Goal: Complete application form

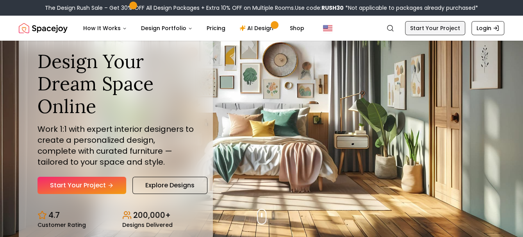
click at [434, 32] on link "Start Your Project" at bounding box center [435, 28] width 60 height 14
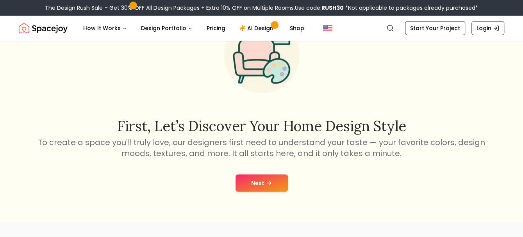
scroll to position [78, 0]
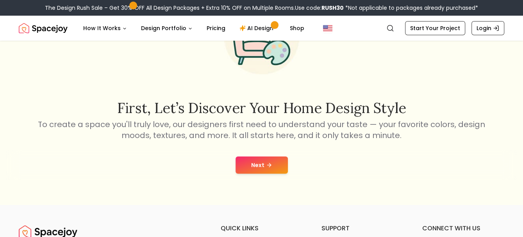
click at [253, 166] on button "Next" at bounding box center [262, 164] width 52 height 17
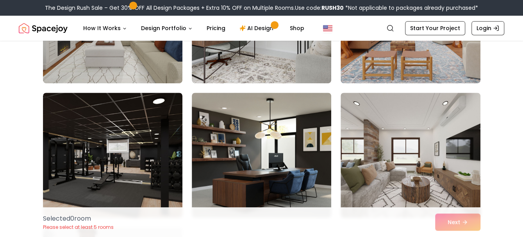
scroll to position [313, 0]
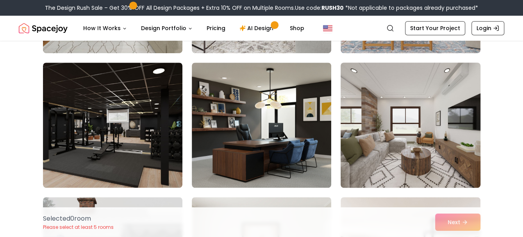
click at [422, 145] on img at bounding box center [410, 124] width 147 height 131
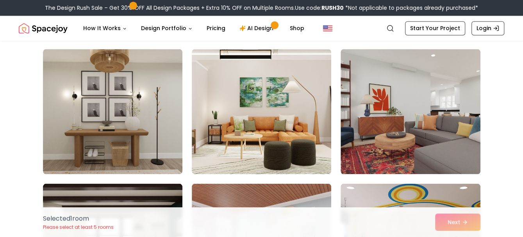
scroll to position [812, 0]
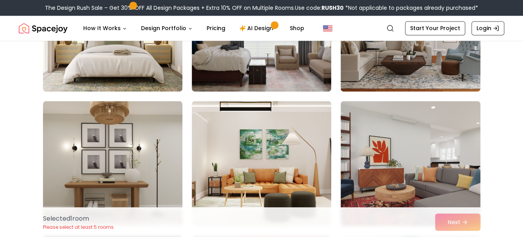
click at [450, 223] on div "Selected 1 room Please select at least 5 rooms Next" at bounding box center [262, 222] width 450 height 30
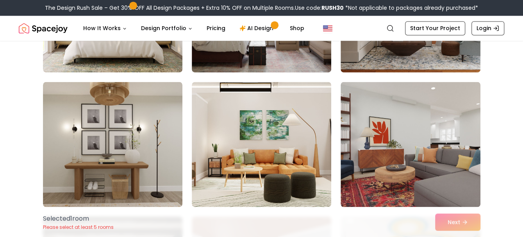
scroll to position [860, 0]
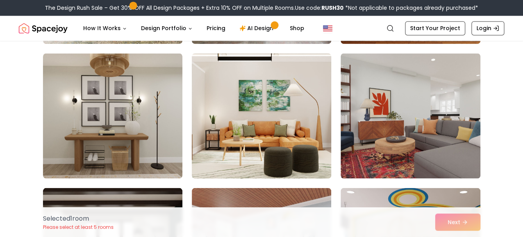
click at [285, 132] on img at bounding box center [261, 115] width 147 height 131
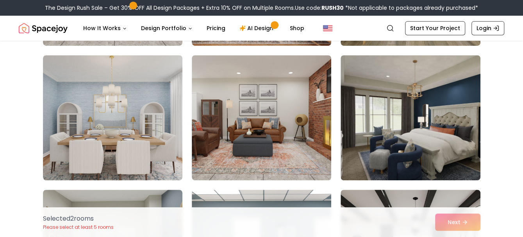
scroll to position [2228, 0]
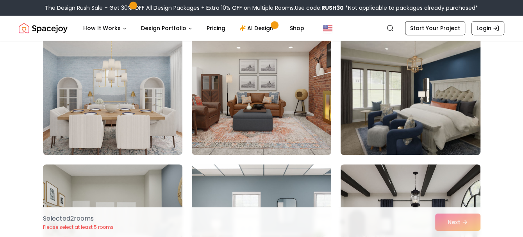
click at [408, 109] on img at bounding box center [410, 92] width 147 height 131
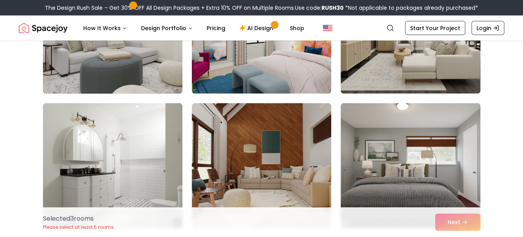
scroll to position [3010, 0]
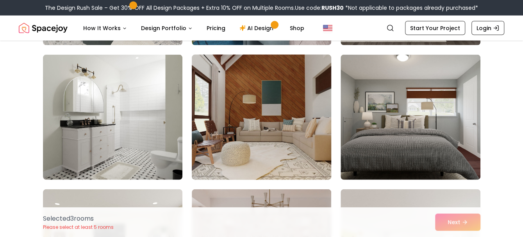
click at [240, 113] on img at bounding box center [261, 117] width 147 height 131
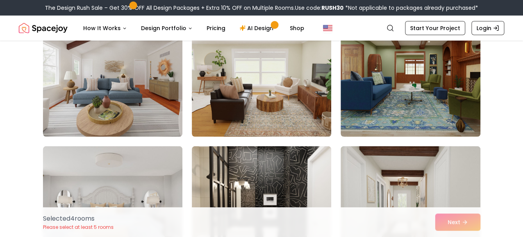
scroll to position [3401, 0]
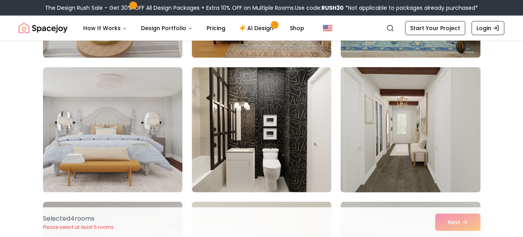
click at [394, 133] on img at bounding box center [410, 129] width 147 height 131
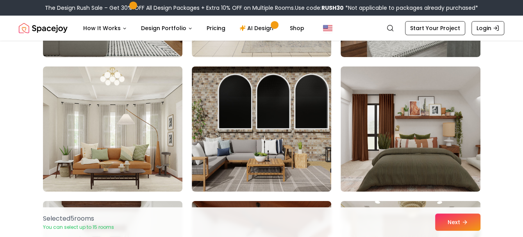
scroll to position [3674, 0]
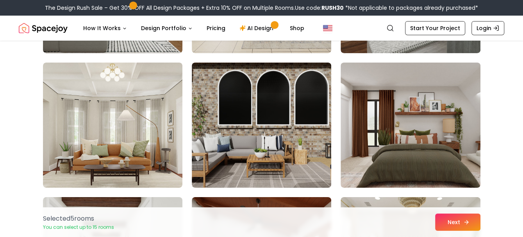
click at [465, 220] on icon at bounding box center [467, 222] width 6 height 6
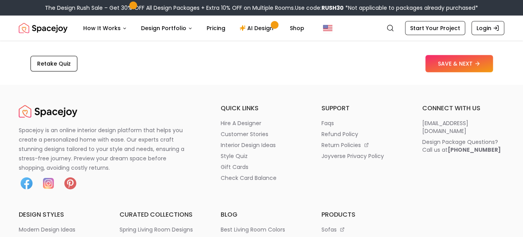
scroll to position [1407, 0]
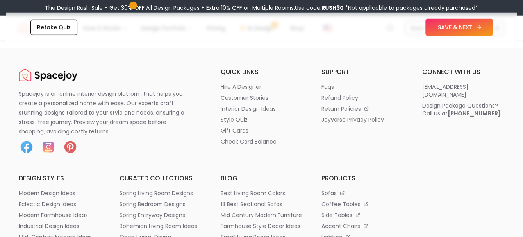
click at [450, 30] on button "SAVE & NEXT" at bounding box center [460, 27] width 68 height 17
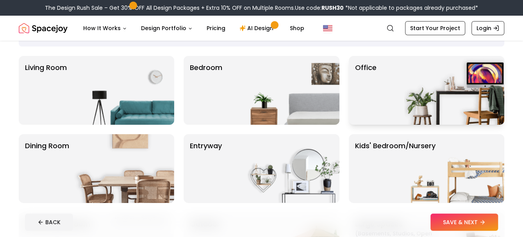
scroll to position [78, 0]
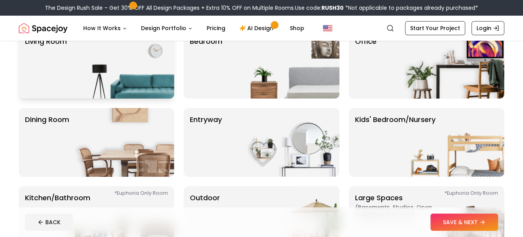
click at [119, 84] on img at bounding box center [124, 64] width 100 height 69
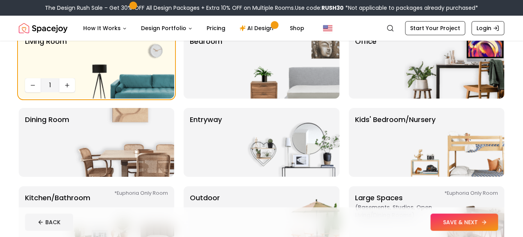
click at [461, 220] on button "SAVE & NEXT" at bounding box center [465, 221] width 68 height 17
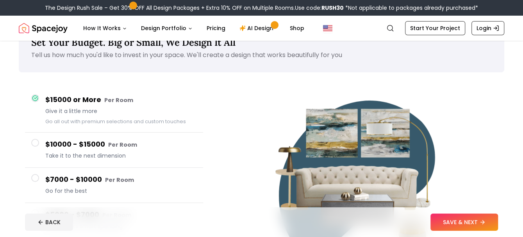
scroll to position [39, 0]
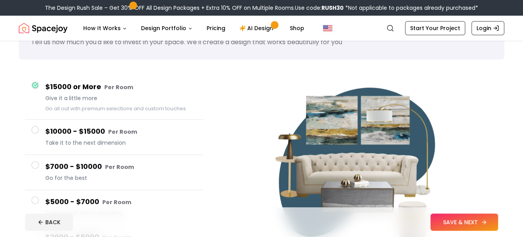
click at [464, 218] on button "SAVE & NEXT" at bounding box center [465, 221] width 68 height 17
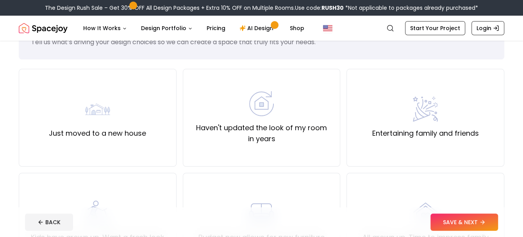
click at [41, 32] on img "Spacejoy" at bounding box center [43, 28] width 49 height 16
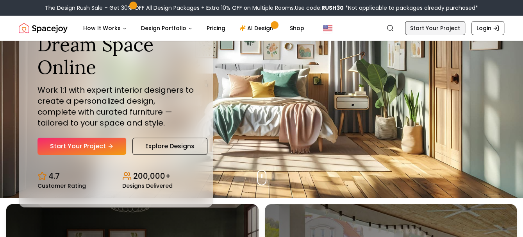
click at [424, 30] on link "Start Your Project" at bounding box center [435, 28] width 60 height 14
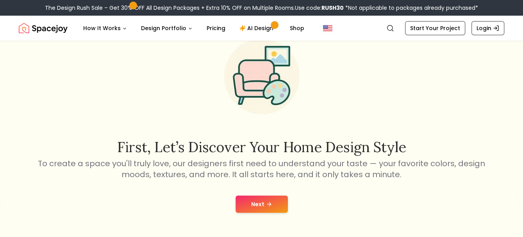
click at [272, 206] on button "Next" at bounding box center [262, 203] width 52 height 17
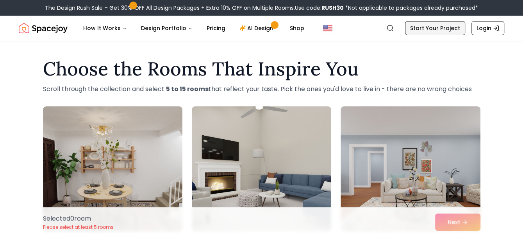
click at [424, 30] on link "Start Your Project" at bounding box center [435, 28] width 60 height 14
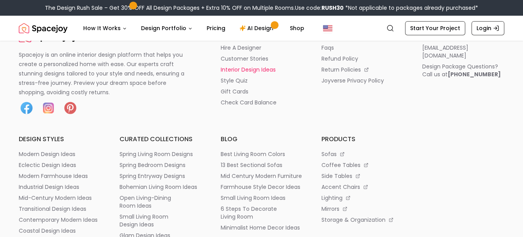
scroll to position [117, 0]
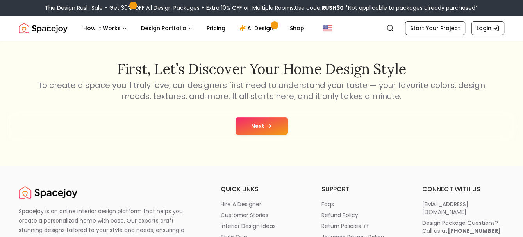
click at [272, 123] on button "Next" at bounding box center [262, 125] width 52 height 17
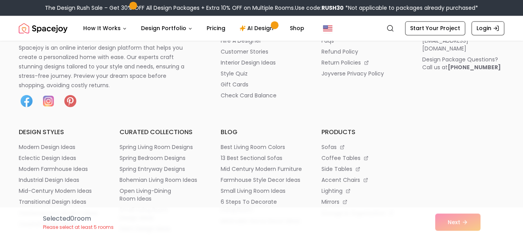
scroll to position [4690, 0]
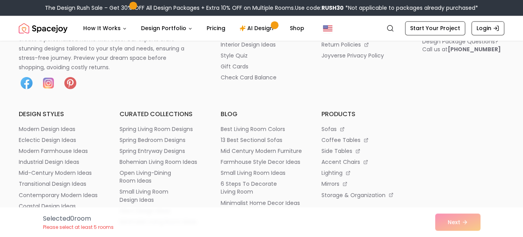
click at [465, 218] on div "Selected 0 room Please select at least 5 rooms Next" at bounding box center [262, 222] width 450 height 30
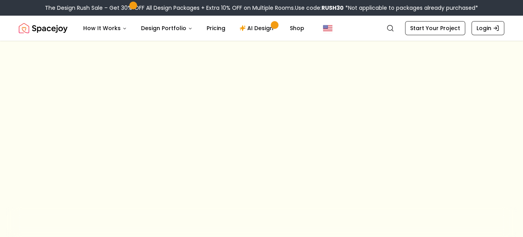
scroll to position [39, 0]
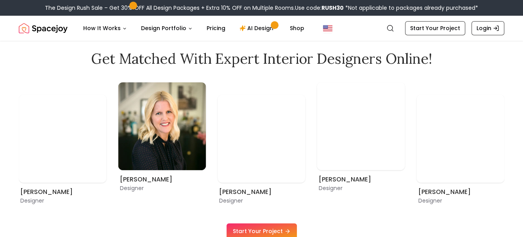
scroll to position [391, 0]
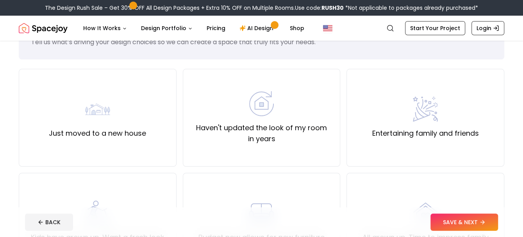
scroll to position [39, 0]
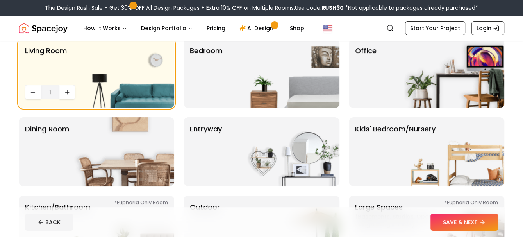
scroll to position [78, 0]
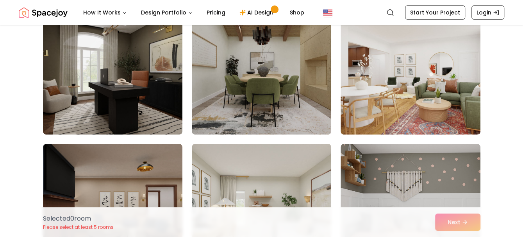
scroll to position [81, 0]
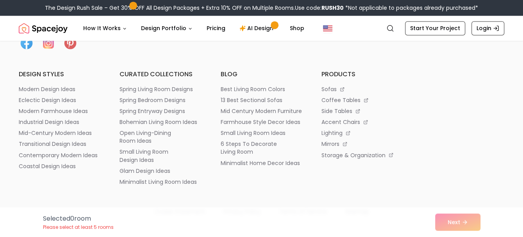
scroll to position [4769, 0]
